Goal: Complete application form

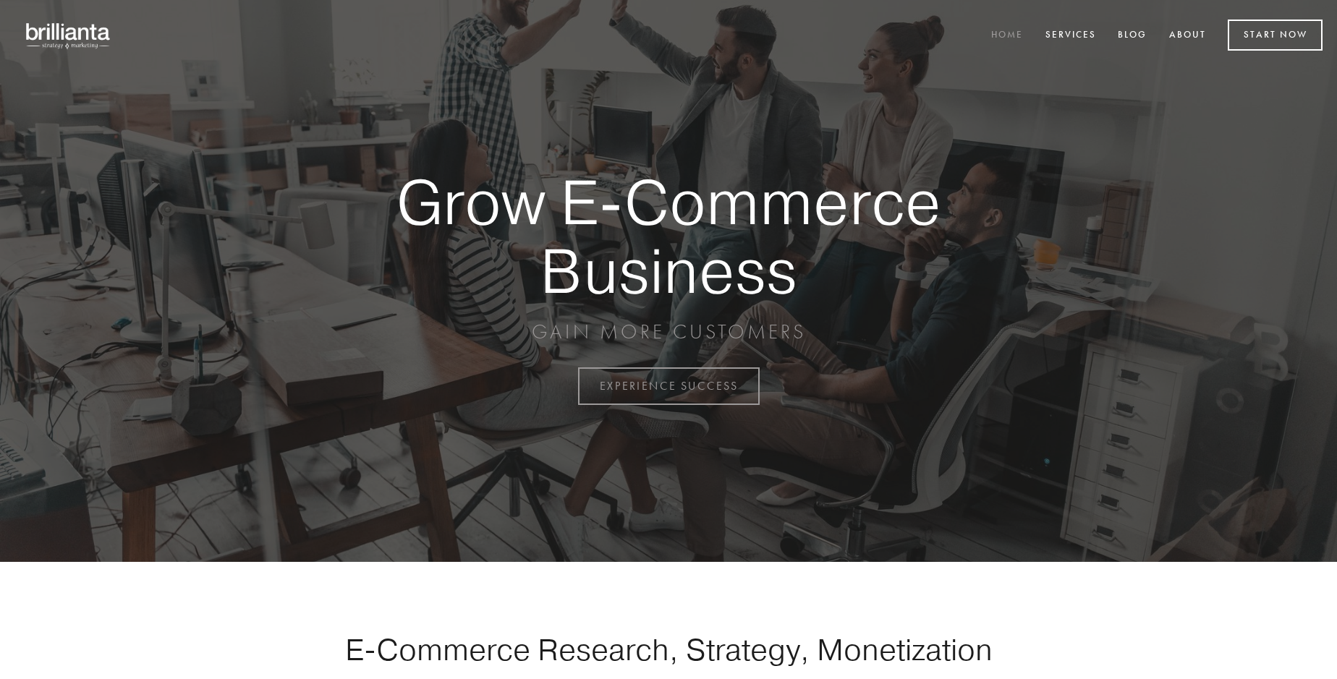
scroll to position [3793, 0]
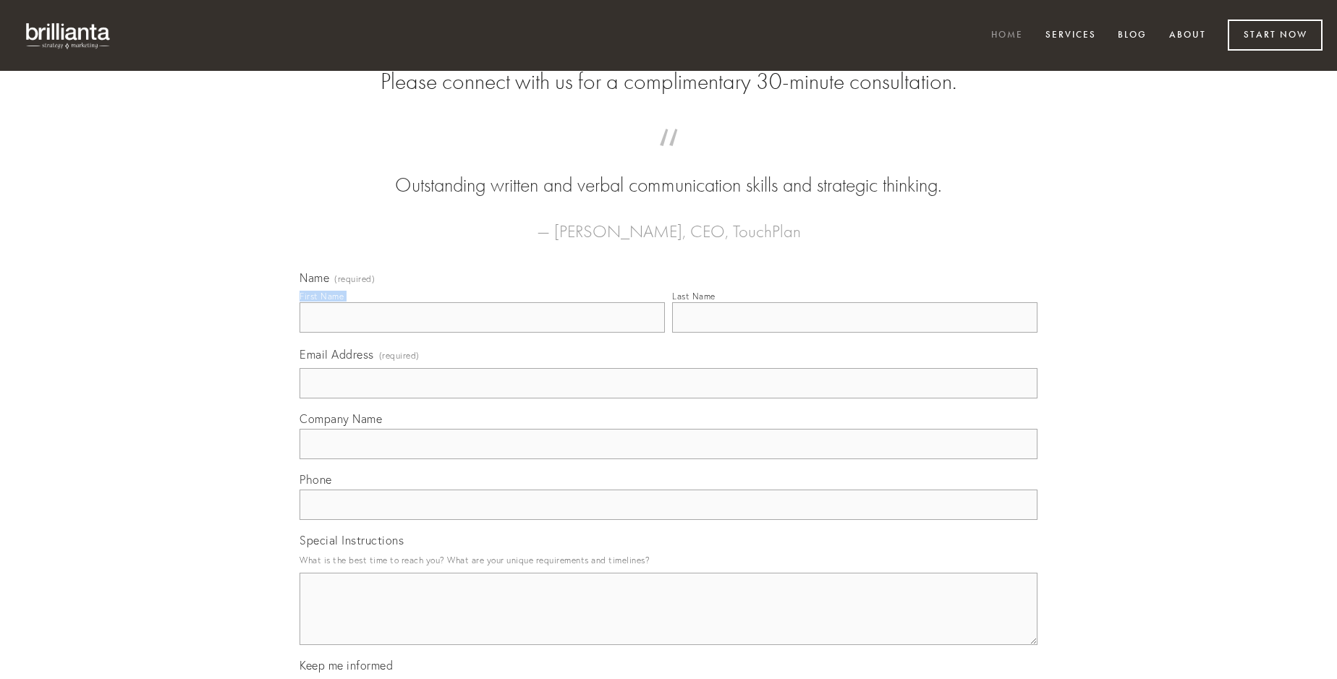
type input "[PERSON_NAME]"
click at [855, 333] on input "Last Name" at bounding box center [854, 317] width 365 height 30
type input "[PERSON_NAME]"
click at [669, 399] on input "Email Address (required)" at bounding box center [669, 383] width 738 height 30
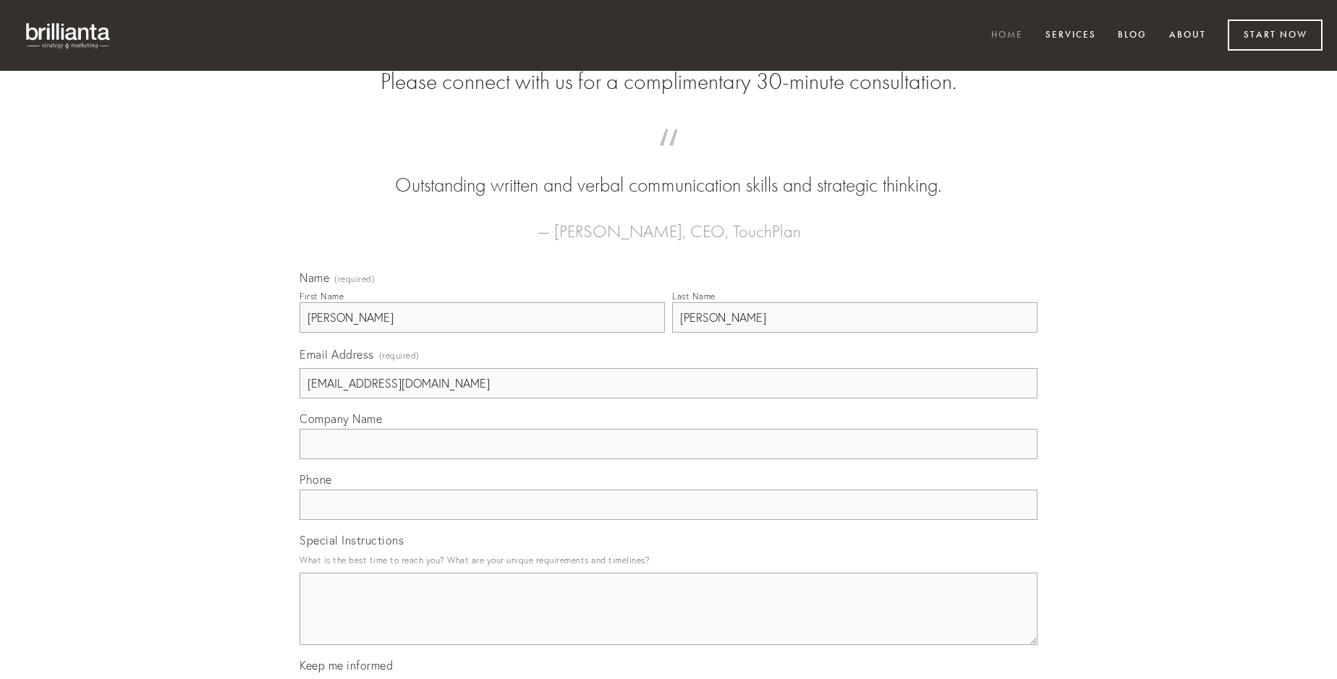
type input "[EMAIL_ADDRESS][DOMAIN_NAME]"
click at [669, 459] on input "Company Name" at bounding box center [669, 444] width 738 height 30
type input "abeo"
click at [669, 520] on input "text" at bounding box center [669, 505] width 738 height 30
click at [669, 622] on textarea "Special Instructions" at bounding box center [669, 609] width 738 height 72
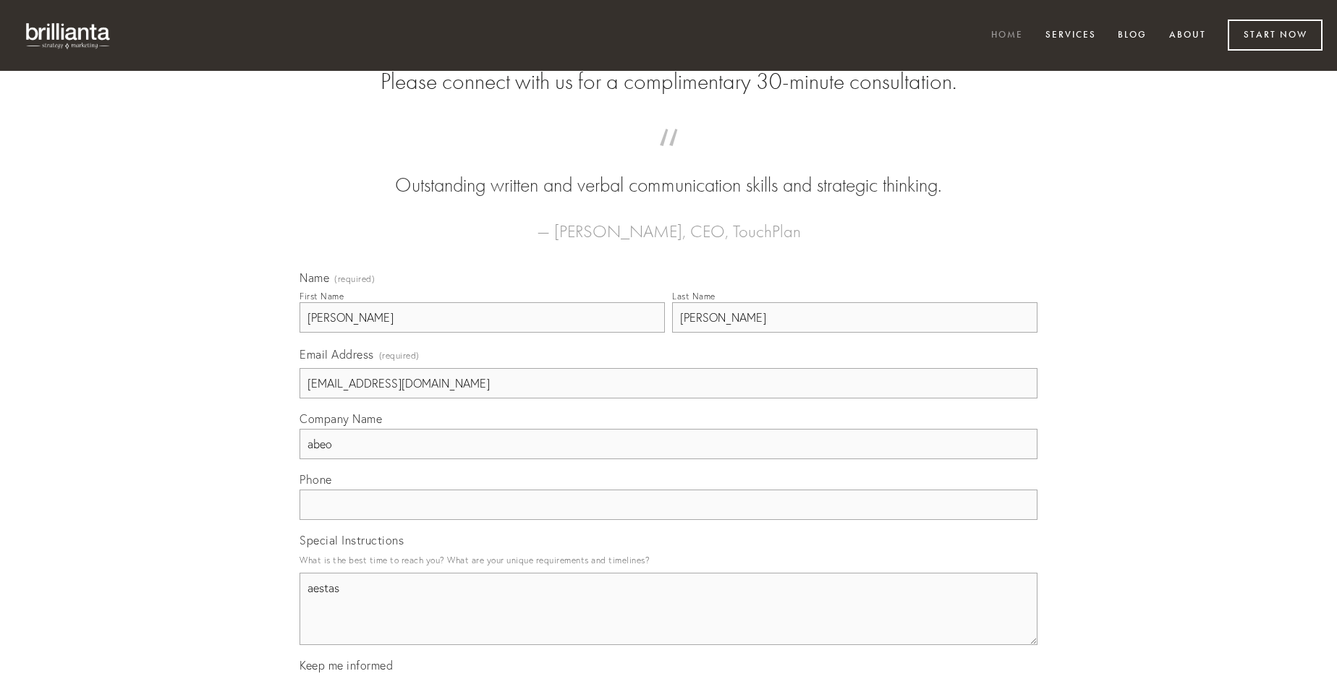
type textarea "aestas"
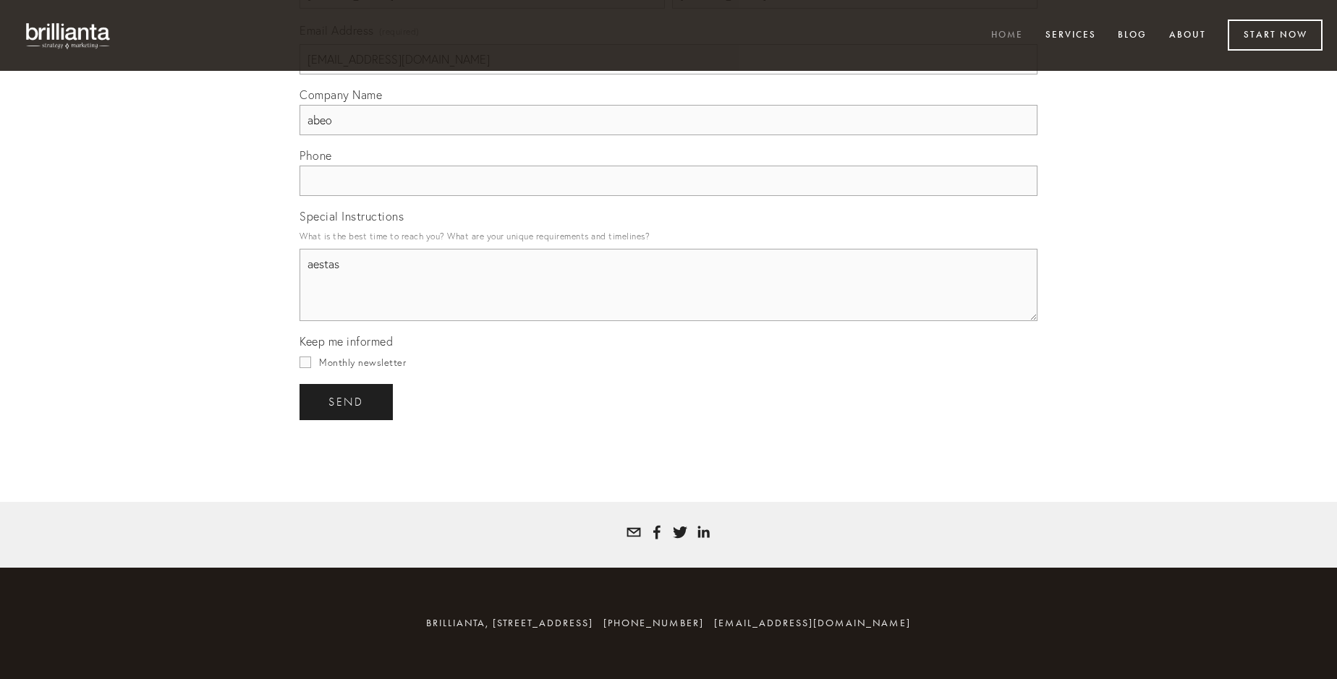
click at [347, 402] on span "send" at bounding box center [346, 402] width 35 height 13
